Goal: Task Accomplishment & Management: Manage account settings

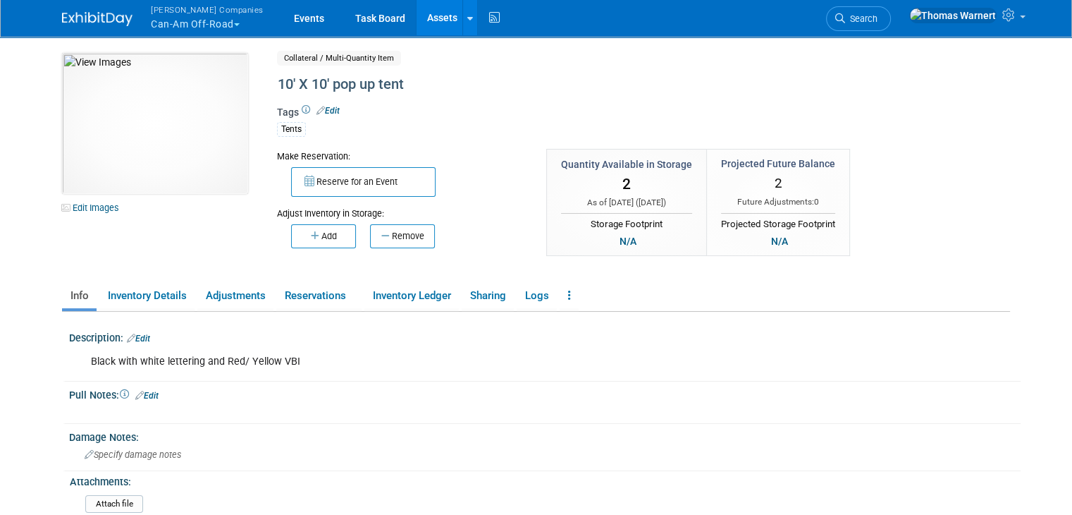
click at [200, 27] on button "Warnert Companies Can-Am Off-Road" at bounding box center [215, 18] width 132 height 37
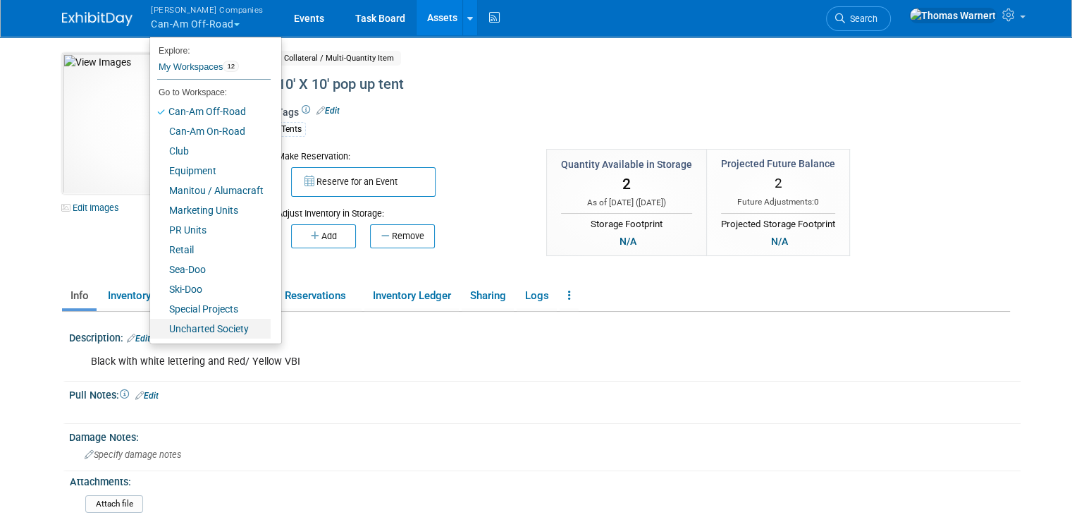
click at [194, 331] on link "Uncharted Society" at bounding box center [210, 329] width 121 height 20
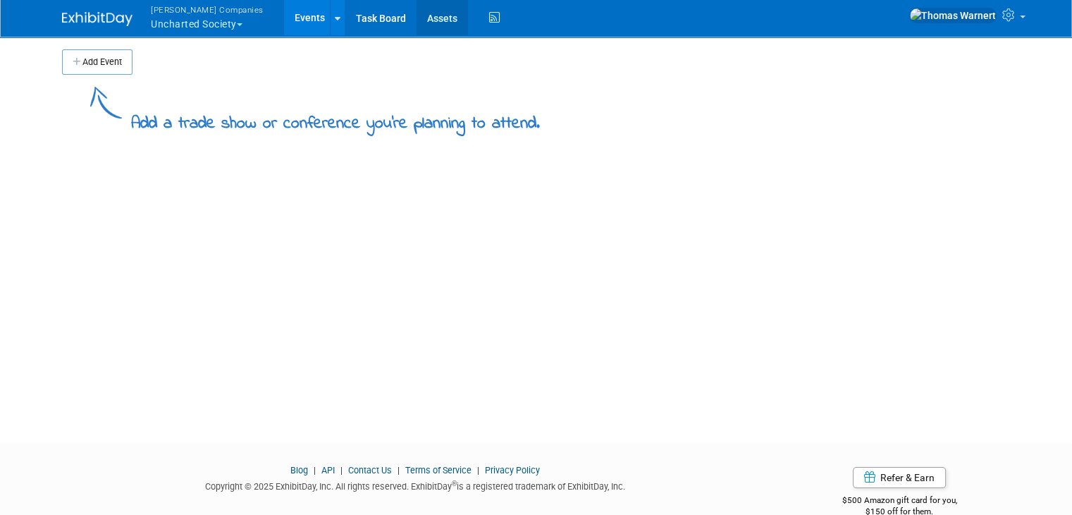
click at [417, 28] on link "Assets" at bounding box center [442, 17] width 51 height 35
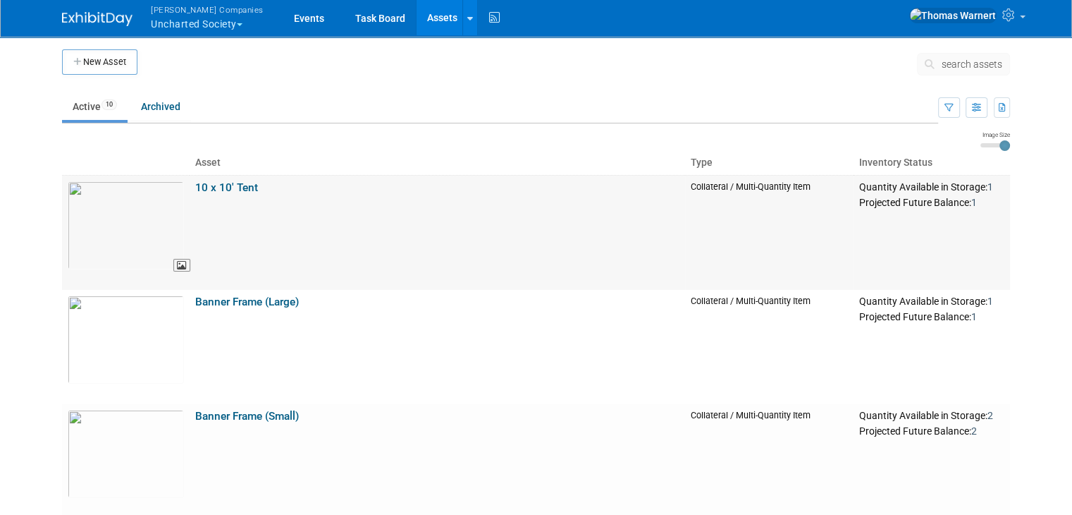
click at [129, 235] on img at bounding box center [126, 225] width 116 height 88
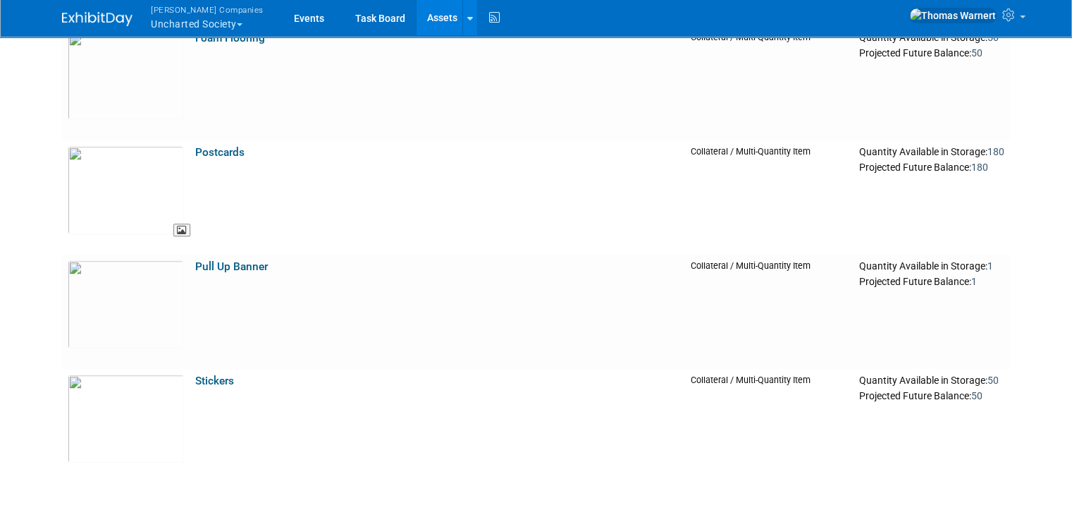
scroll to position [916, 0]
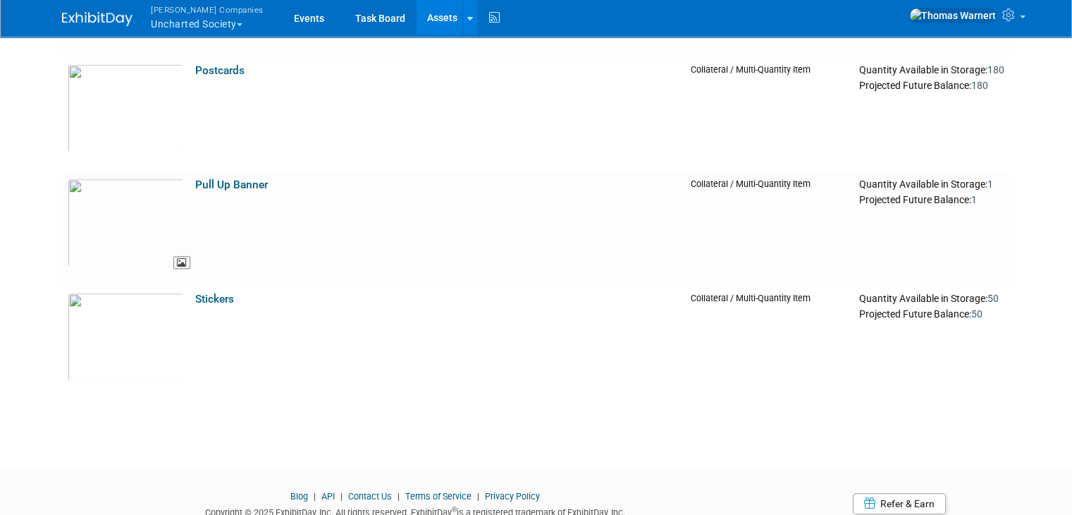
click at [146, 243] on img at bounding box center [126, 222] width 116 height 88
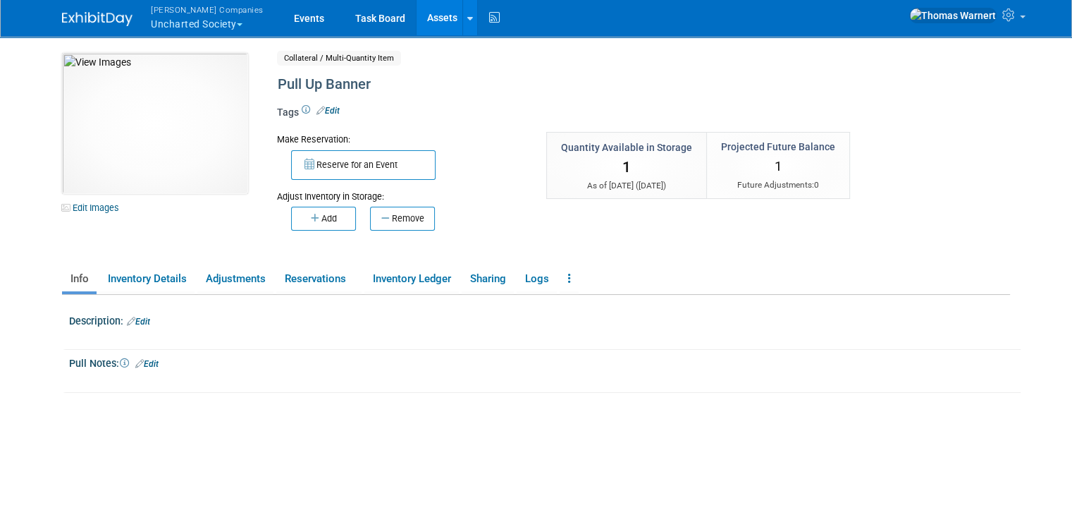
click at [417, 27] on link "Assets" at bounding box center [442, 17] width 51 height 35
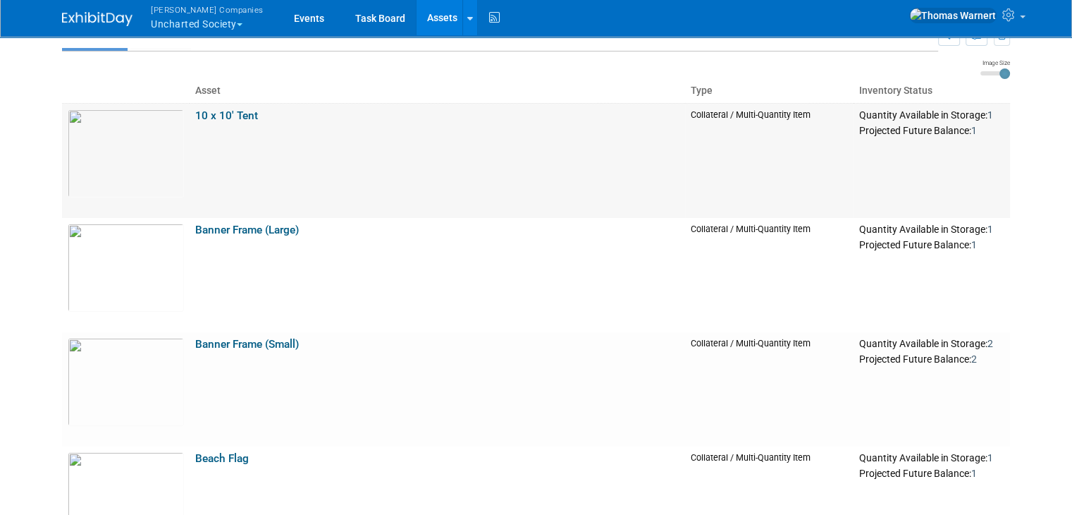
scroll to position [70, 0]
click at [242, 233] on link "Banner Frame (Large)" at bounding box center [247, 231] width 104 height 13
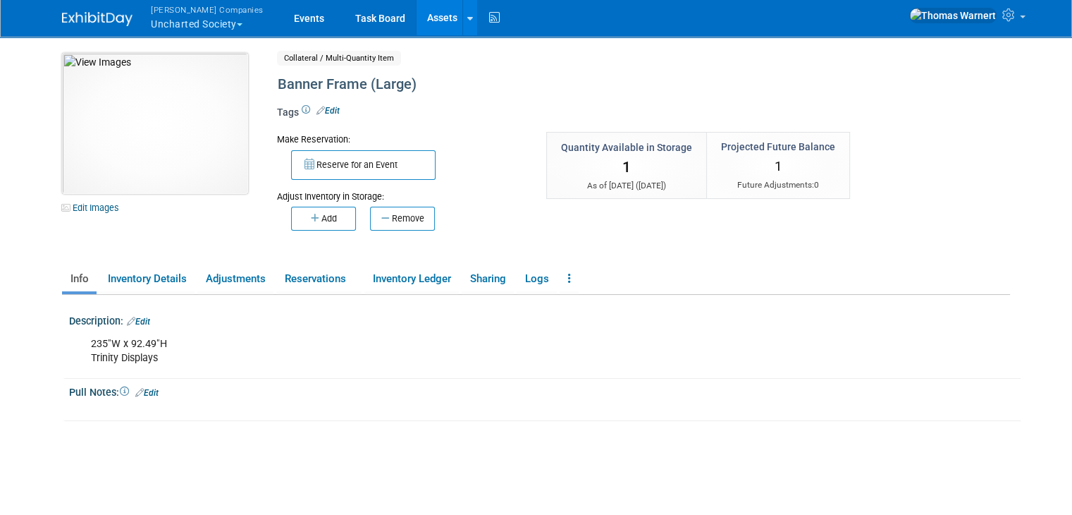
click at [127, 154] on img at bounding box center [155, 123] width 186 height 141
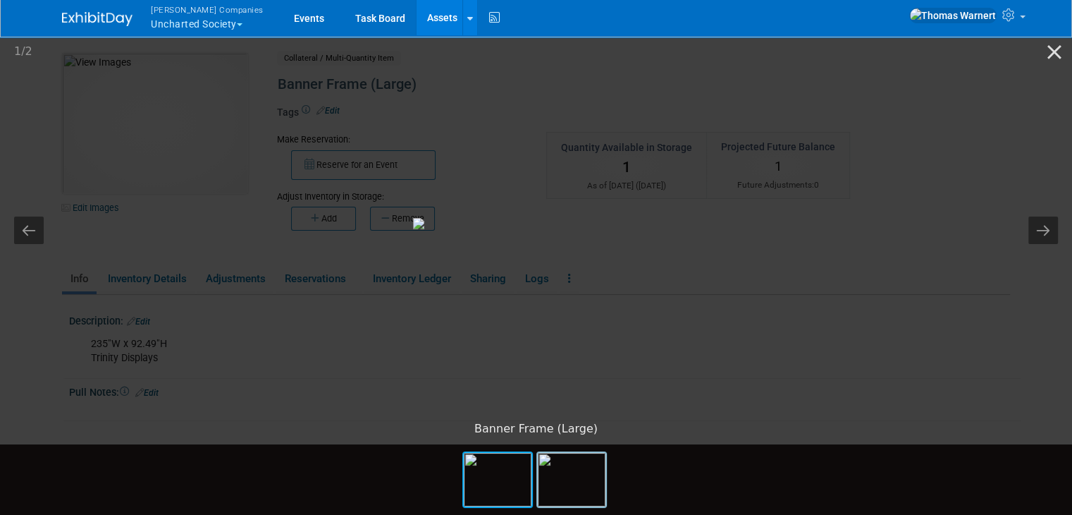
click at [565, 499] on img at bounding box center [572, 480] width 68 height 54
click at [503, 491] on img at bounding box center [498, 480] width 68 height 54
click at [568, 485] on img at bounding box center [572, 480] width 68 height 54
click at [496, 485] on img at bounding box center [498, 480] width 68 height 54
click at [1065, 51] on button "Close gallery" at bounding box center [1054, 51] width 35 height 33
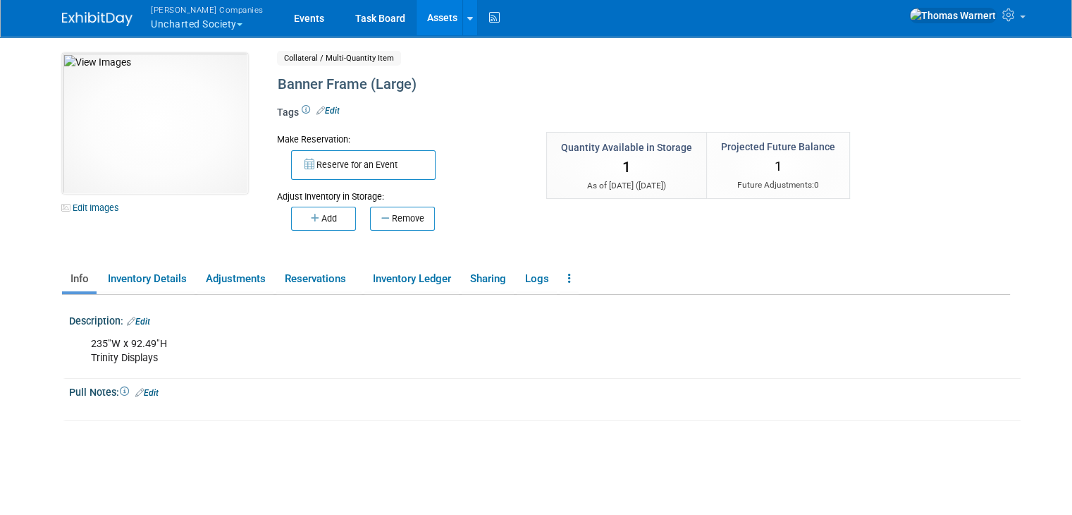
click at [133, 321] on link "Edit" at bounding box center [138, 321] width 23 height 10
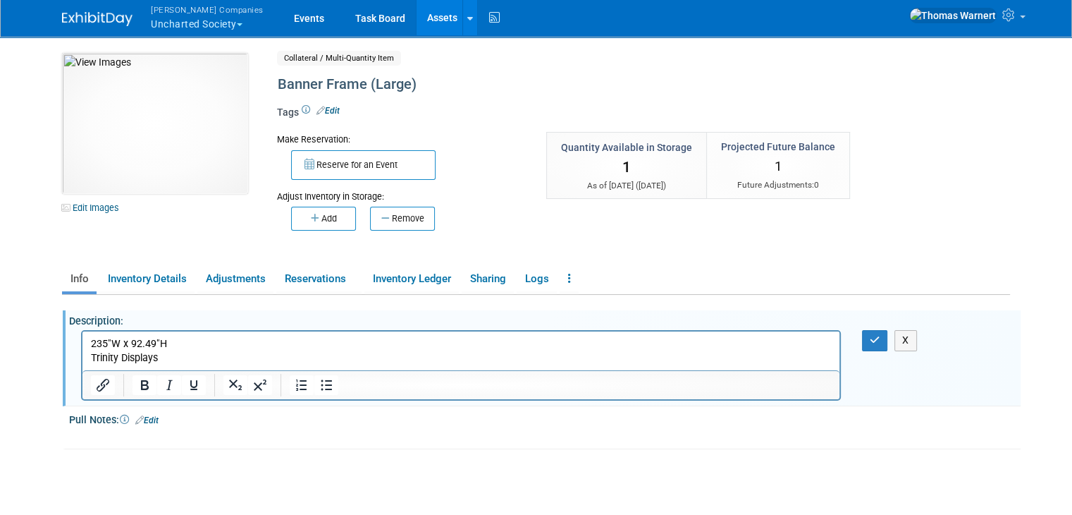
click at [183, 344] on p "235"W x 92.49"H Trinity Displays" at bounding box center [461, 351] width 741 height 28
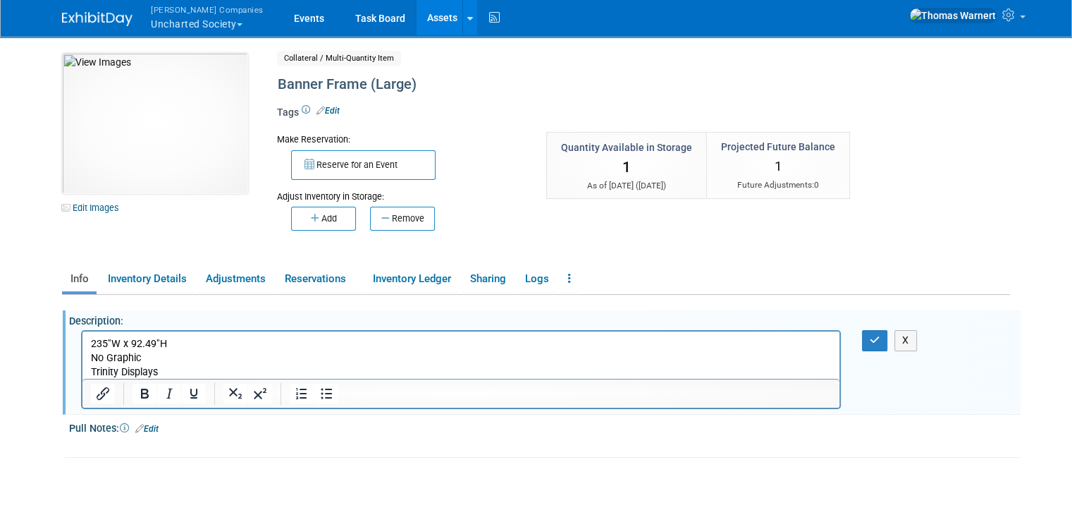
click at [193, 358] on p "No Graphic Trinity Displays" at bounding box center [461, 365] width 741 height 28
click at [875, 341] on button "button" at bounding box center [875, 340] width 26 height 20
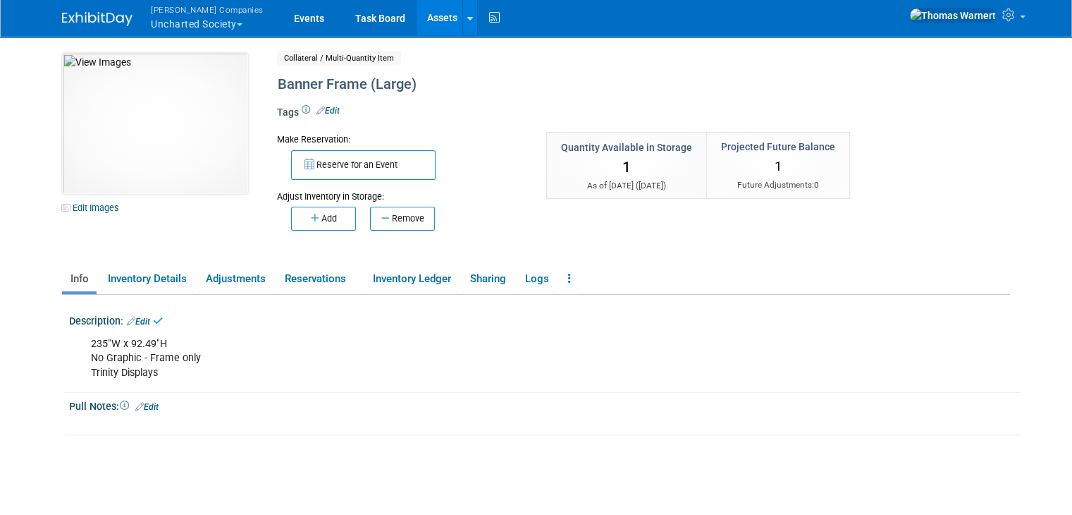
click at [417, 17] on link "Assets" at bounding box center [442, 17] width 51 height 35
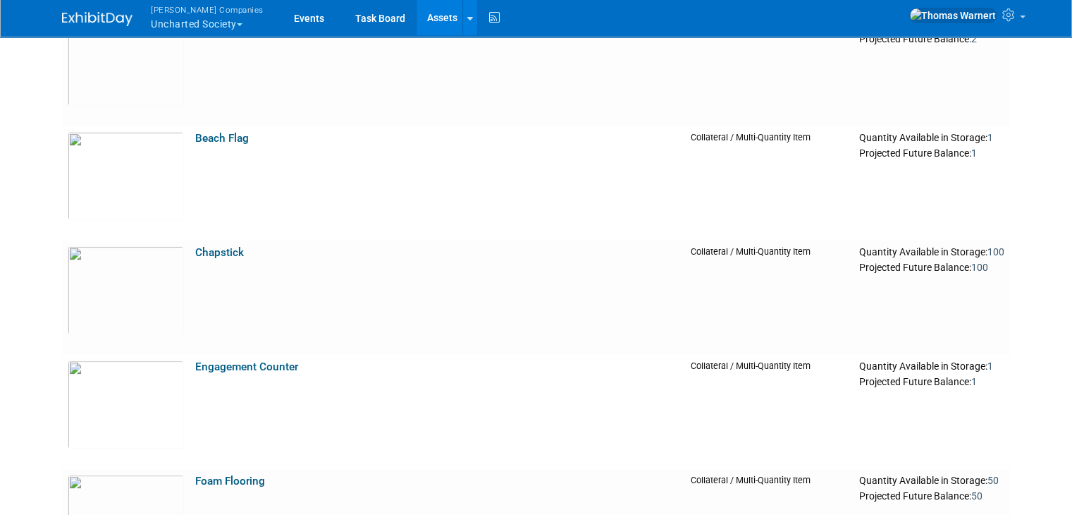
scroll to position [423, 0]
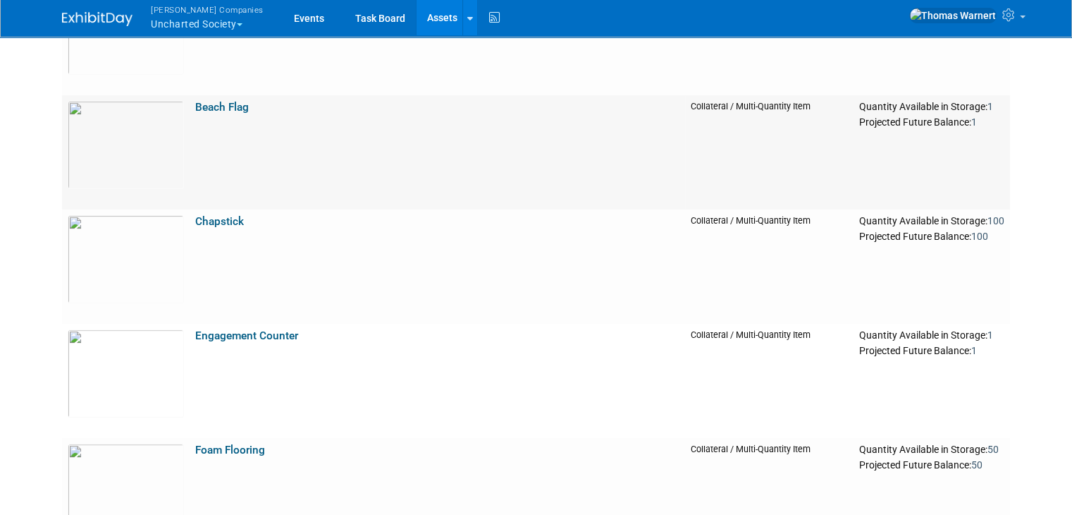
click at [200, 106] on link "Beach Flag" at bounding box center [222, 107] width 54 height 13
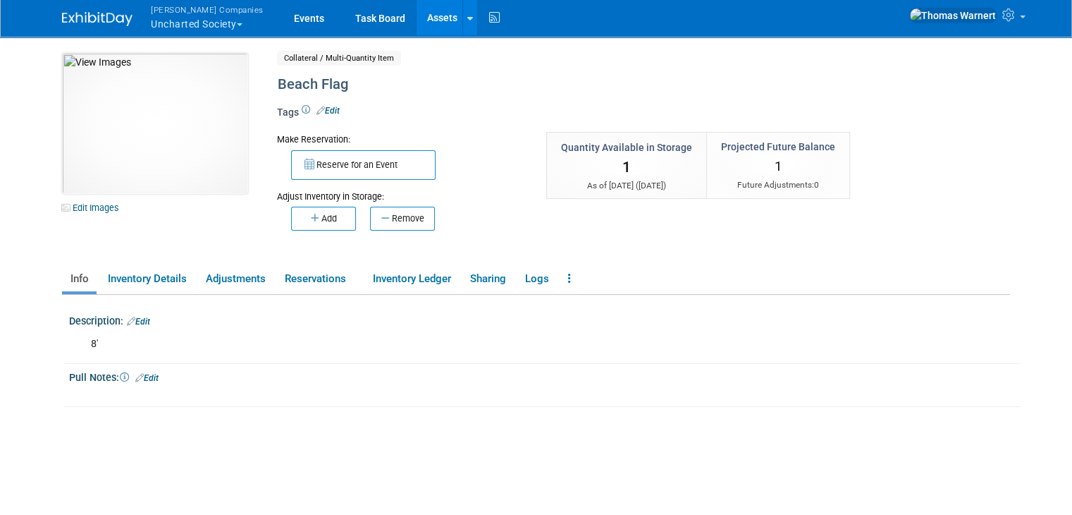
click at [417, 13] on link "Assets" at bounding box center [442, 17] width 51 height 35
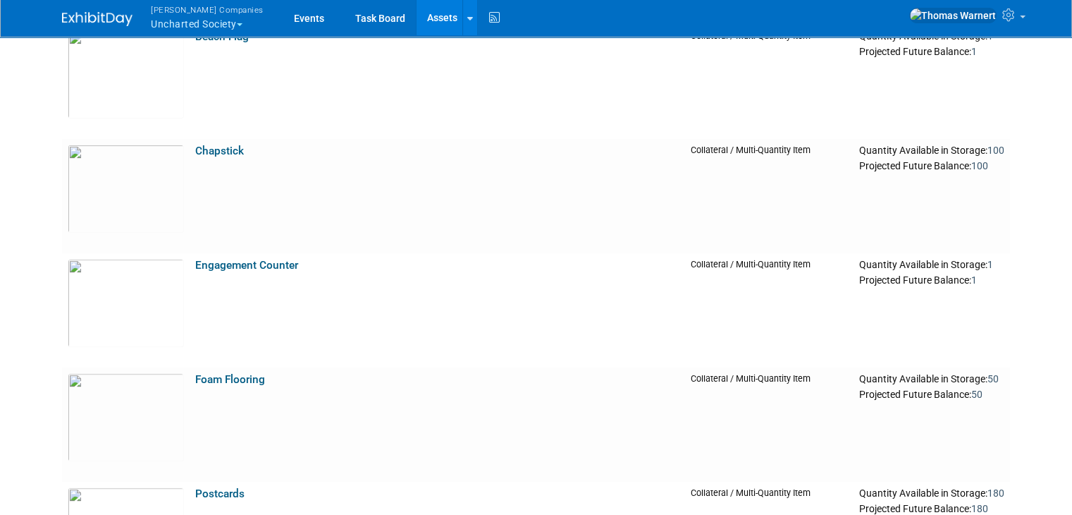
scroll to position [634, 0]
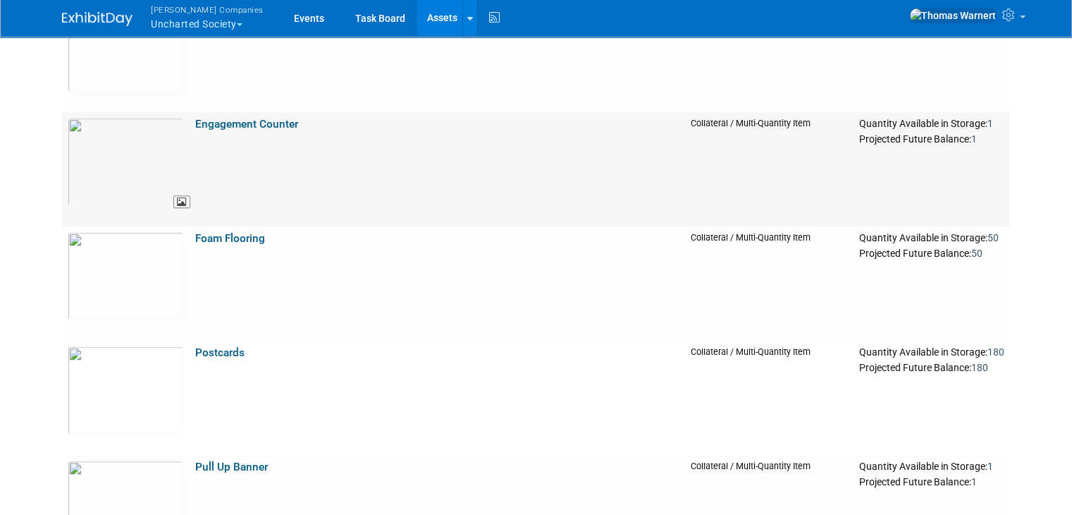
click at [149, 158] on img at bounding box center [126, 162] width 116 height 88
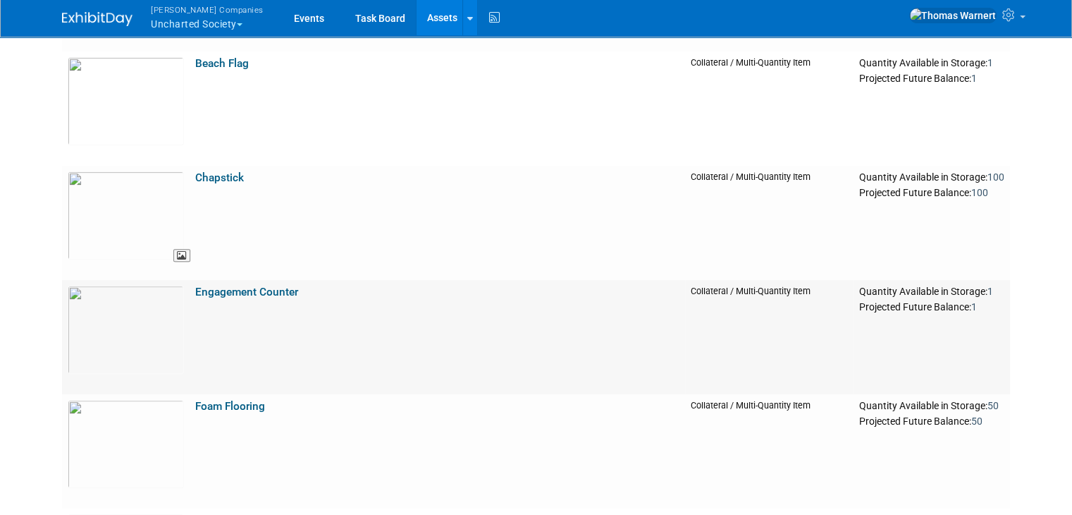
scroll to position [475, 0]
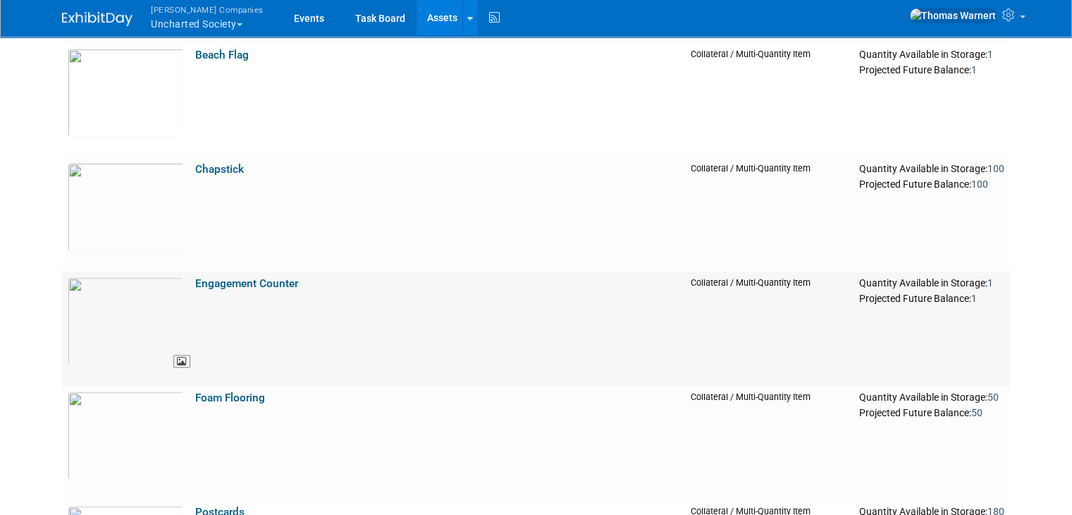
click at [135, 305] on img at bounding box center [126, 321] width 116 height 88
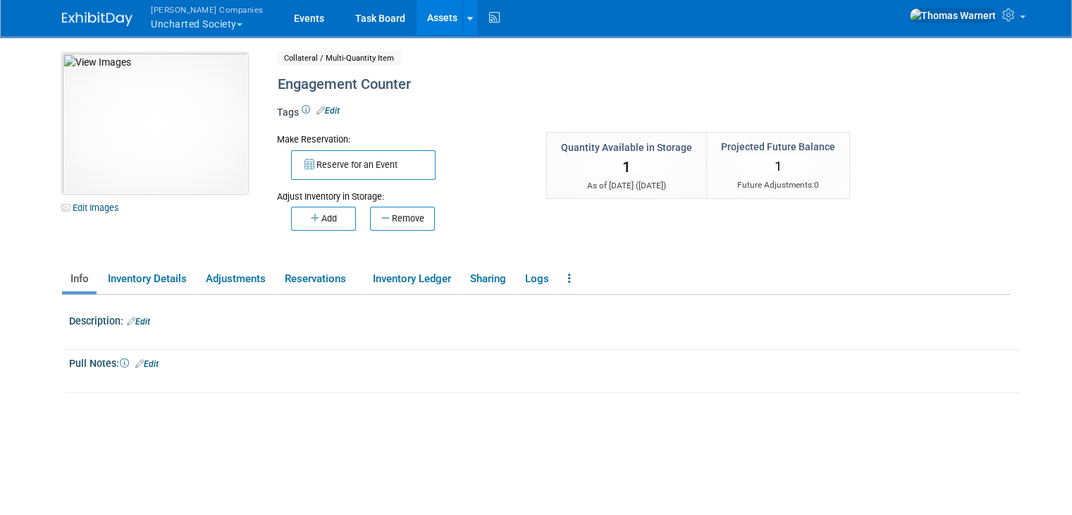
click at [152, 116] on img at bounding box center [155, 123] width 186 height 141
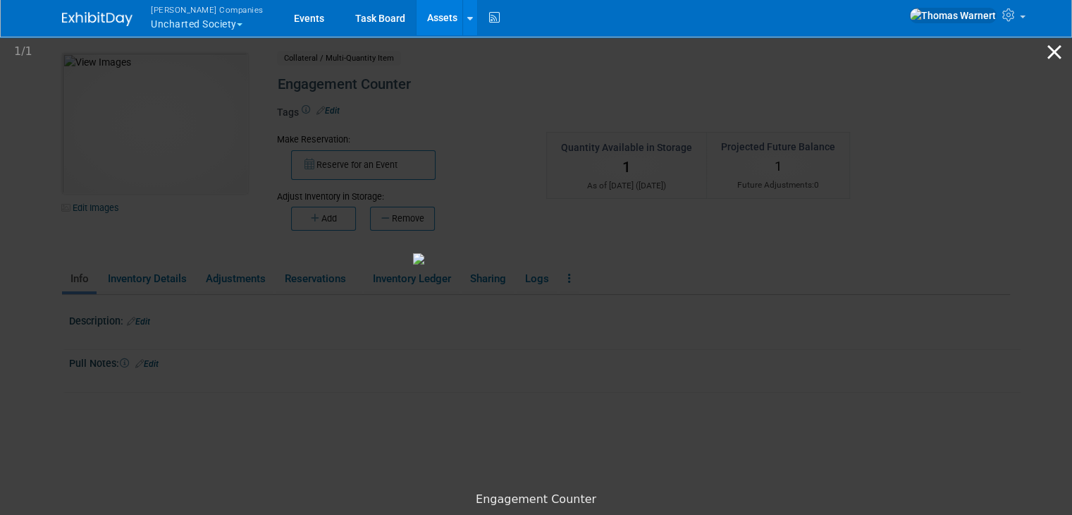
click at [1059, 51] on button "Close gallery" at bounding box center [1054, 51] width 35 height 33
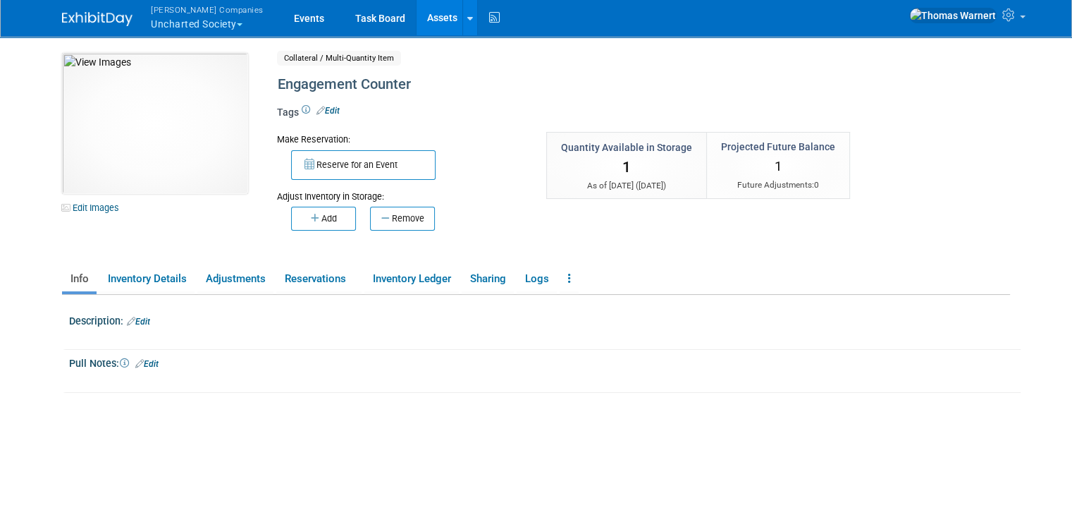
click at [417, 15] on link "Assets" at bounding box center [442, 17] width 51 height 35
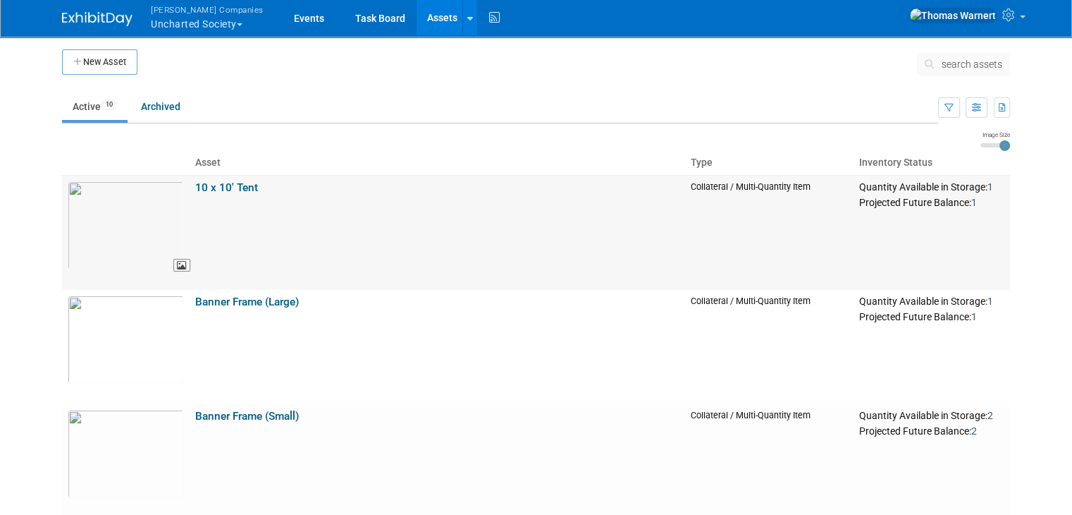
click at [118, 228] on img at bounding box center [126, 225] width 116 height 88
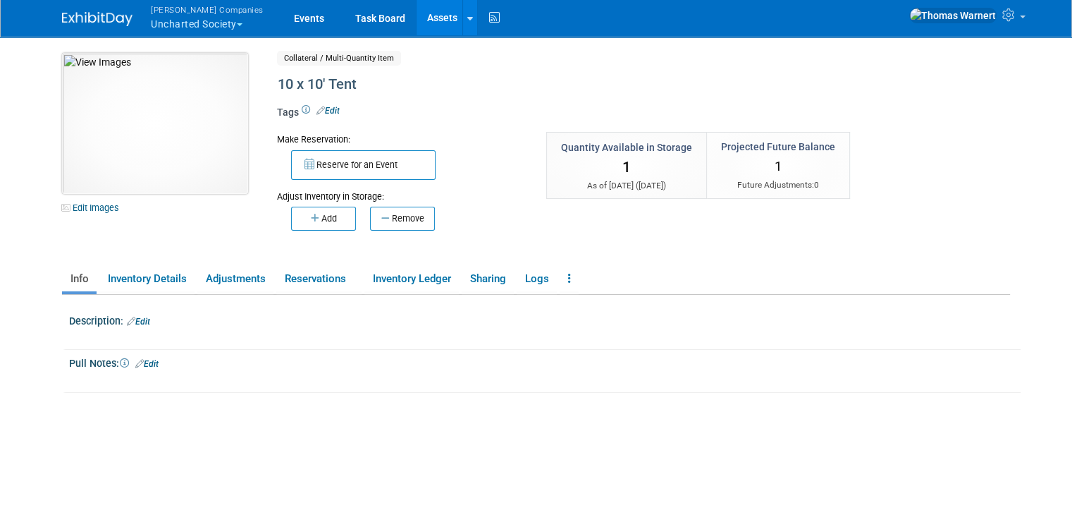
click at [126, 153] on img at bounding box center [155, 123] width 186 height 141
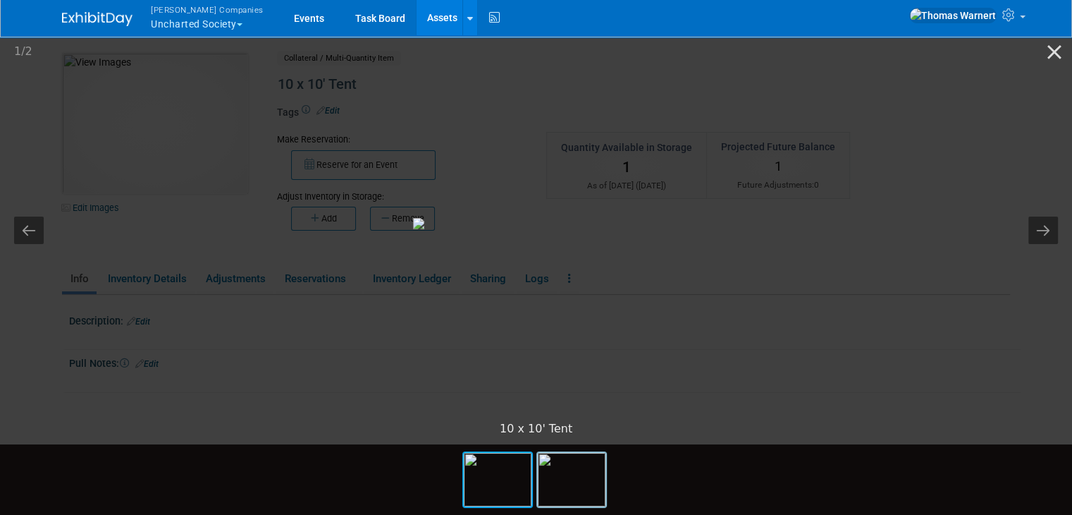
click at [572, 484] on img at bounding box center [572, 480] width 68 height 54
click at [493, 490] on img at bounding box center [498, 480] width 68 height 54
click at [1054, 47] on button "Close gallery" at bounding box center [1054, 51] width 35 height 33
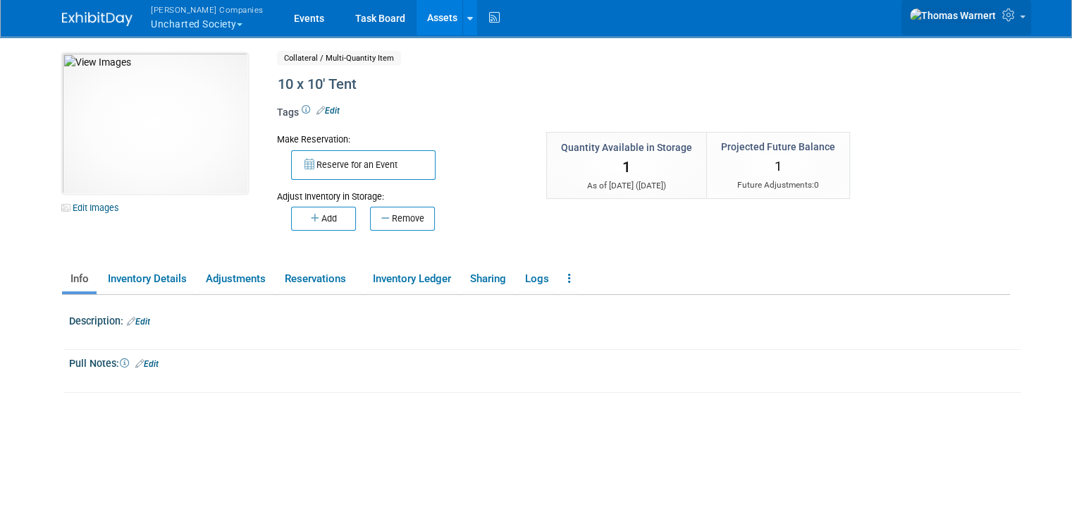
click at [1019, 18] on icon at bounding box center [1010, 14] width 16 height 13
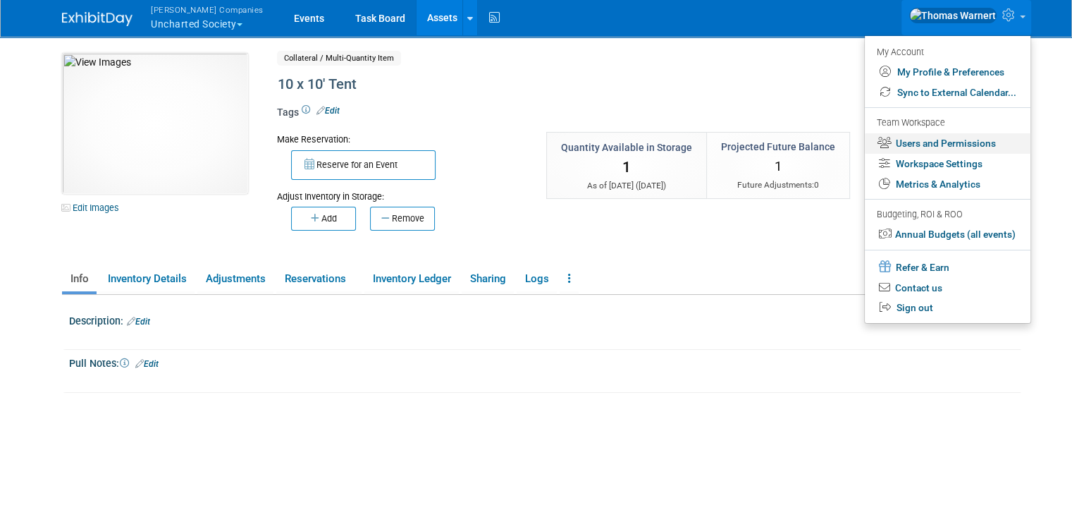
click at [948, 137] on link "Users and Permissions" at bounding box center [948, 143] width 166 height 20
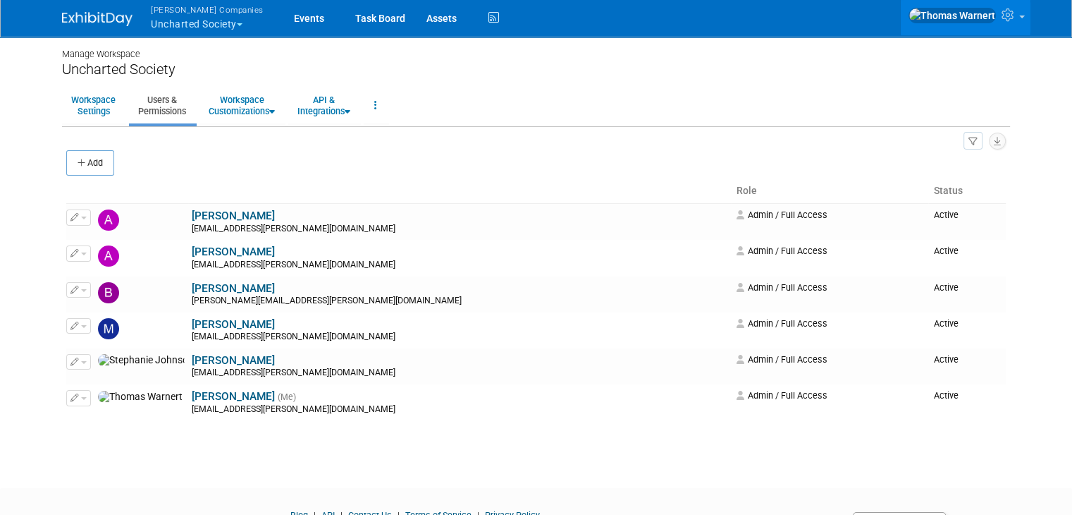
click at [84, 164] on button "Add" at bounding box center [90, 162] width 48 height 25
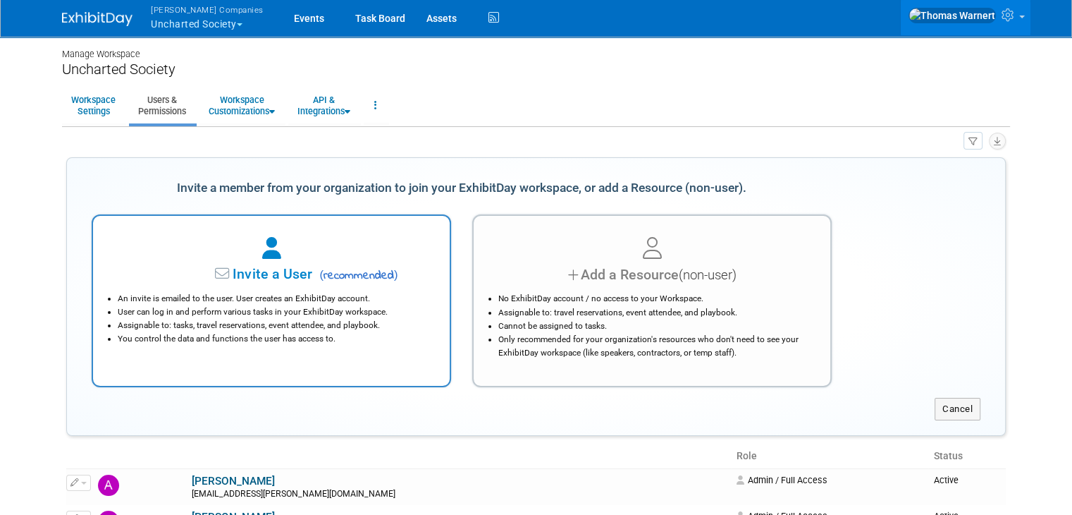
click at [237, 290] on div "An invite is emailed to the user. User creates an ExhibitDay account. User can …" at bounding box center [271, 315] width 321 height 61
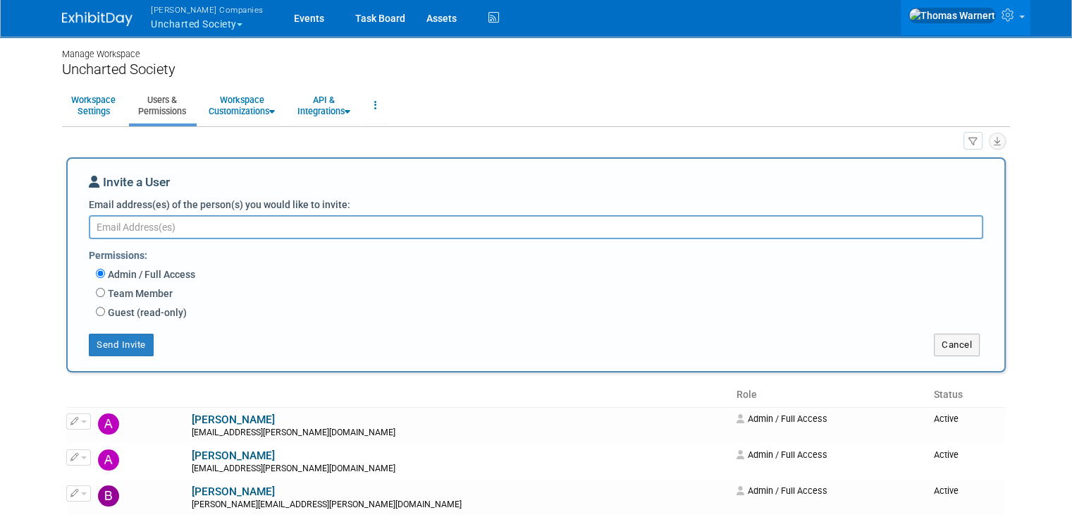
paste textarea "[EMAIL_ADDRESS][DOMAIN_NAME]"
type textarea "[EMAIL_ADDRESS][DOMAIN_NAME]"
click at [142, 294] on label "Team Member" at bounding box center [139, 293] width 68 height 14
click at [105, 294] on input "Team Member" at bounding box center [100, 292] width 9 height 9
radio input "true"
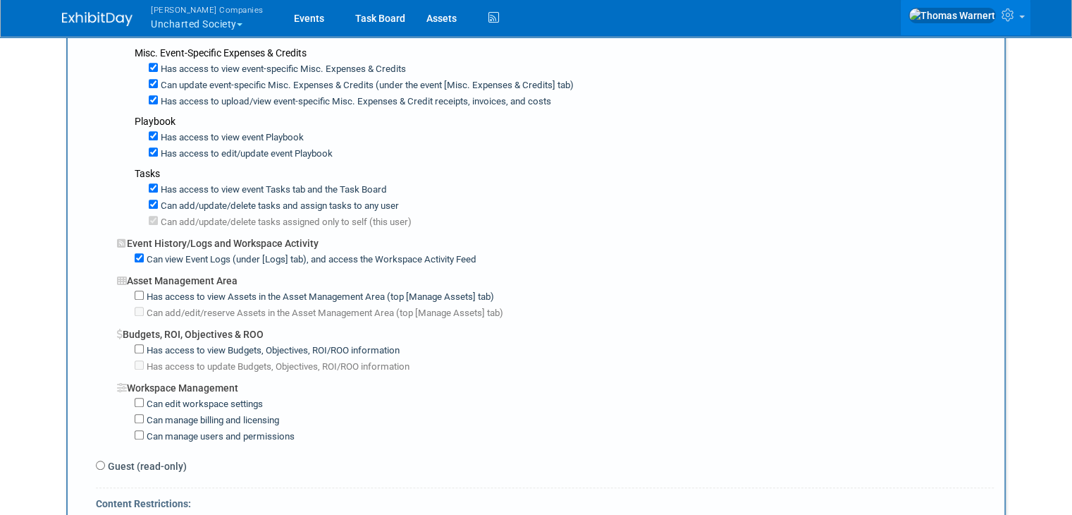
scroll to position [846, 0]
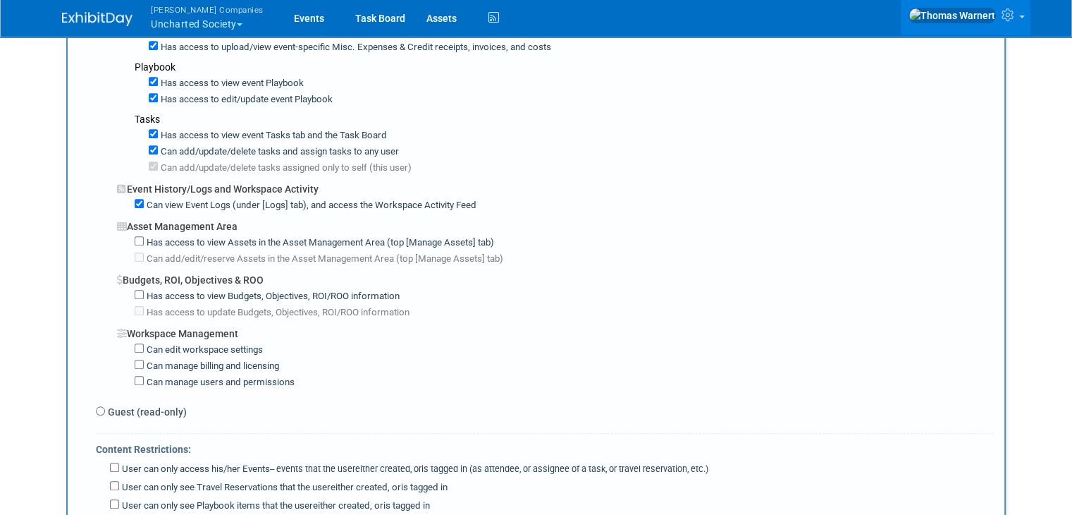
click at [188, 236] on label "Has access to view Assets in the Asset Management Area (top [Manage Assets] tab)" at bounding box center [319, 242] width 350 height 13
click at [144, 236] on input "Has access to view Assets in the Asset Management Area (top [Manage Assets] tab)" at bounding box center [139, 240] width 9 height 9
checkbox input "true"
click at [144, 252] on label "Can add/edit/reserve Assets in the Asset Management Area (top [Manage Assets] t…" at bounding box center [323, 258] width 359 height 13
click at [135, 252] on input "Can add/edit/reserve Assets in the Asset Management Area (top [Manage Assets] t…" at bounding box center [139, 256] width 9 height 9
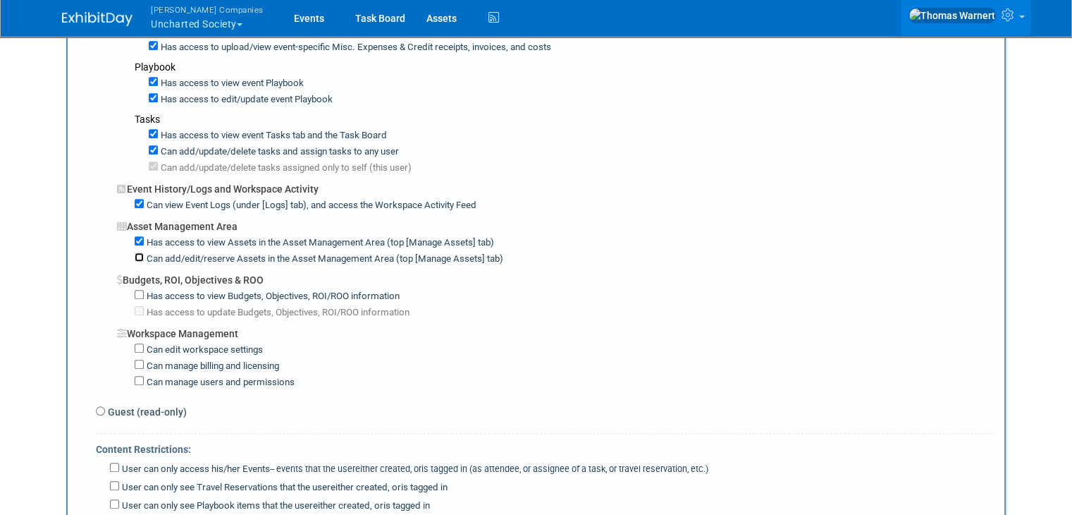
checkbox input "true"
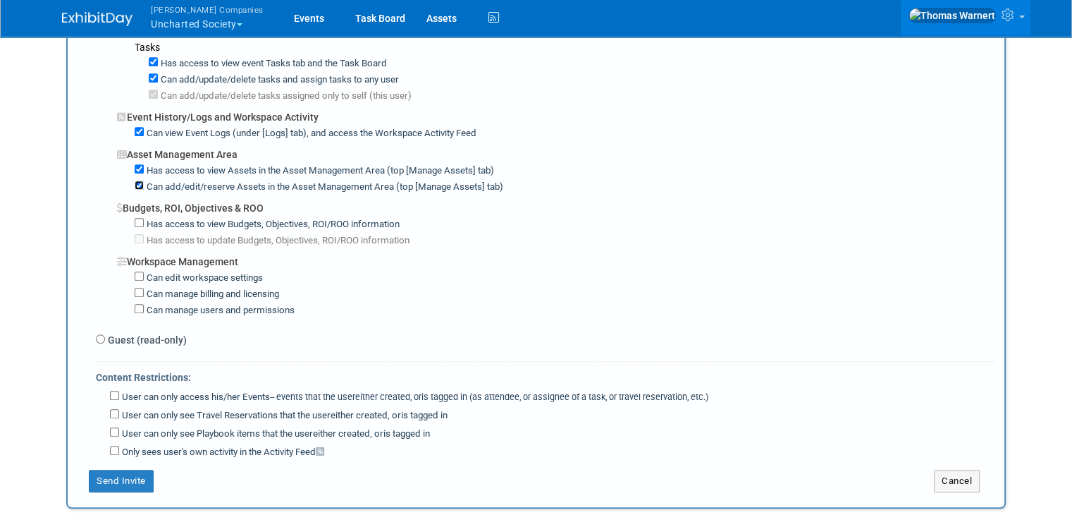
scroll to position [916, 0]
click at [121, 471] on button "Send Invite" at bounding box center [121, 482] width 65 height 23
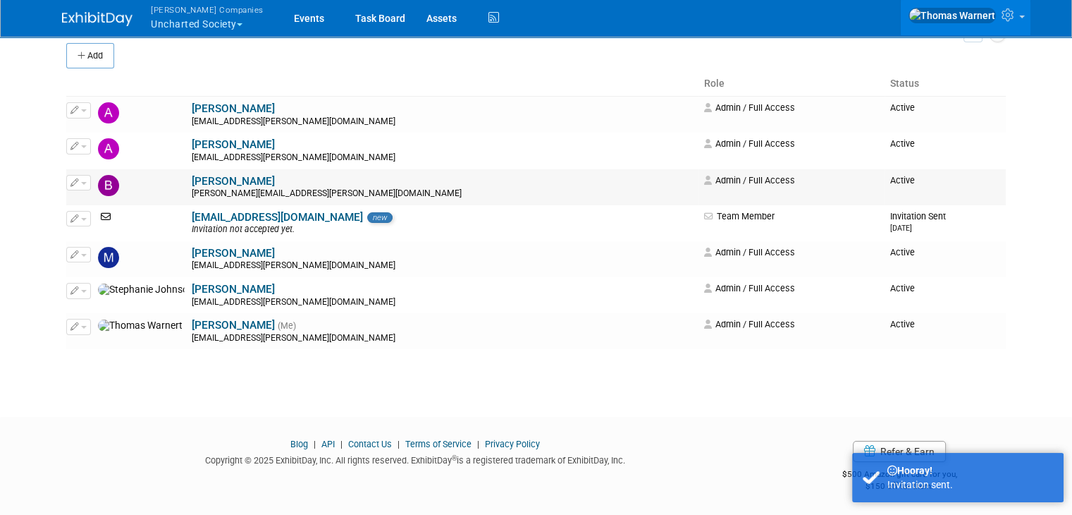
scroll to position [37, 0]
